Goal: Task Accomplishment & Management: Use online tool/utility

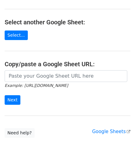
scroll to position [62, 0]
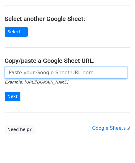
click at [19, 74] on input "url" at bounding box center [66, 73] width 122 height 12
paste input "[URL][DOMAIN_NAME]"
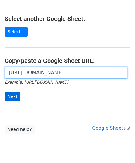
scroll to position [0, 140]
type input "[URL][DOMAIN_NAME]"
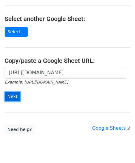
click at [8, 94] on input "Next" at bounding box center [13, 97] width 16 height 10
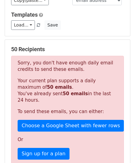
scroll to position [208, 0]
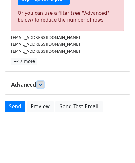
click at [39, 83] on link at bounding box center [40, 84] width 7 height 7
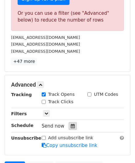
click at [71, 125] on div at bounding box center [72, 126] width 8 height 8
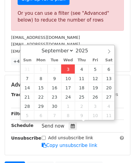
type input "2025-09-03 12:00"
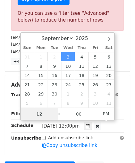
paste input "6"
type input "6"
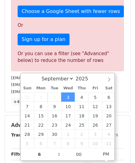
type input "2025-09-03 18:00"
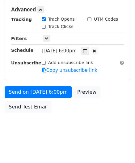
scroll to position [282, 0]
